Goal: Check status: Check status

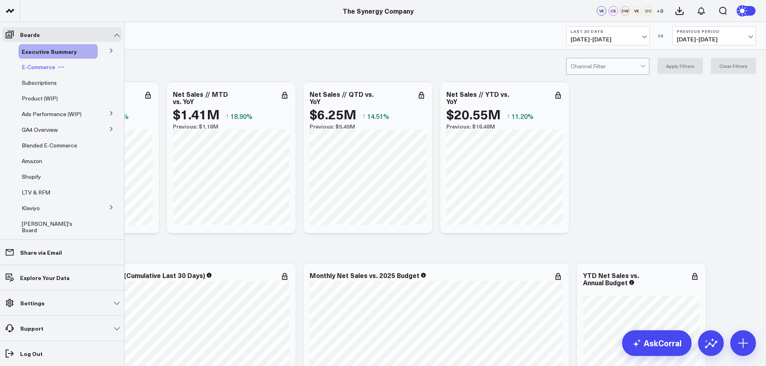
click at [31, 66] on span "E-Commerce" at bounding box center [38, 67] width 33 height 8
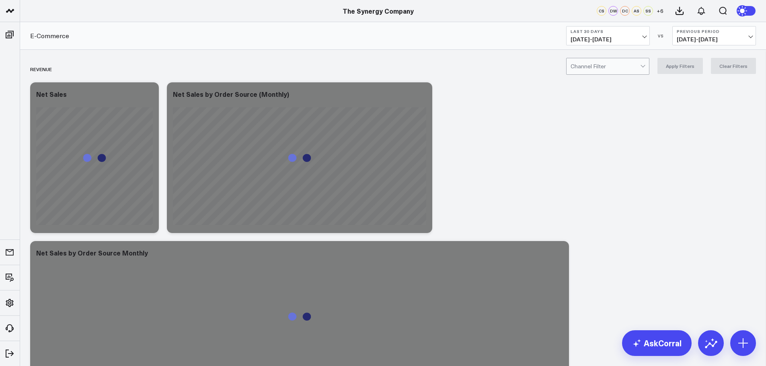
click at [628, 35] on button "Last 30 Days [DATE] - [DATE]" at bounding box center [608, 35] width 84 height 19
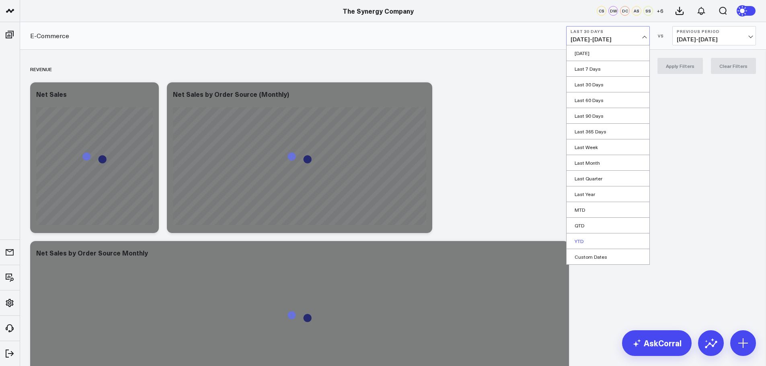
click at [578, 240] on link "YTD" at bounding box center [607, 241] width 83 height 15
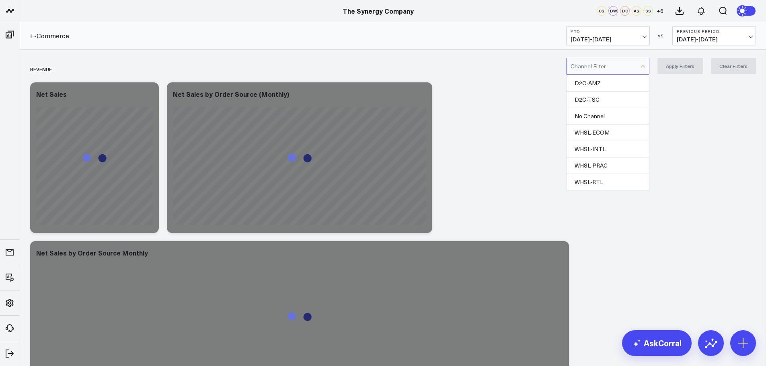
click at [605, 65] on div at bounding box center [605, 66] width 70 height 16
click at [595, 82] on div "D2C-AMZ" at bounding box center [607, 83] width 82 height 16
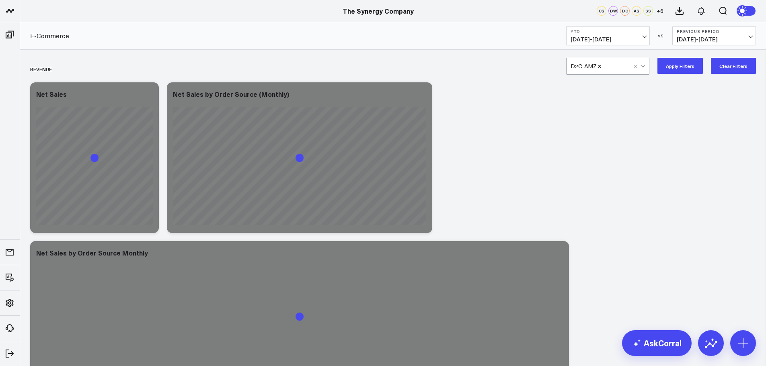
click at [677, 61] on button "Apply Filters" at bounding box center [679, 66] width 45 height 16
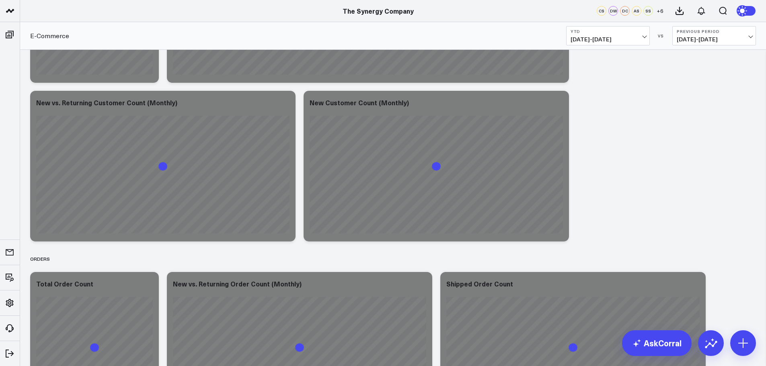
scroll to position [1141, 0]
